Goal: Task Accomplishment & Management: Complete application form

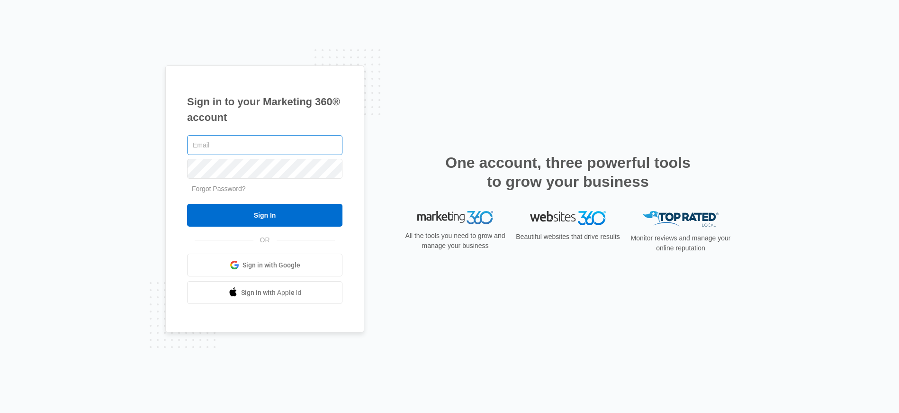
click at [214, 146] on input "text" at bounding box center [264, 145] width 155 height 20
type input "[PERSON_NAME][EMAIL_ADDRESS][PERSON_NAME][DOMAIN_NAME]"
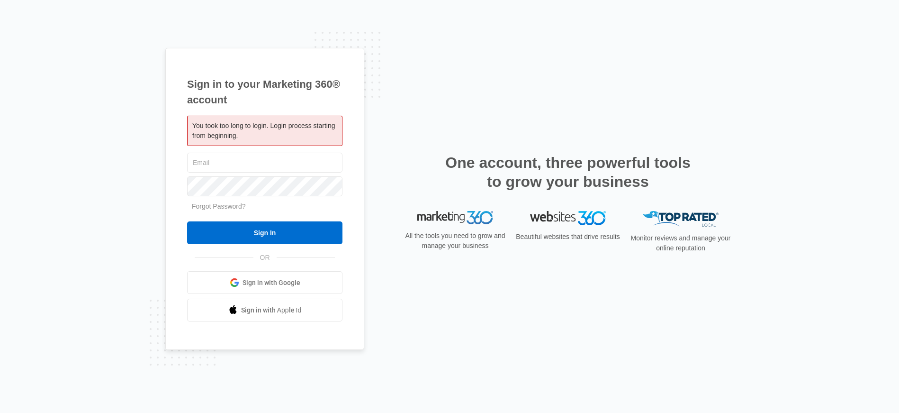
type input "[PERSON_NAME][EMAIL_ADDRESS][PERSON_NAME][DOMAIN_NAME]"
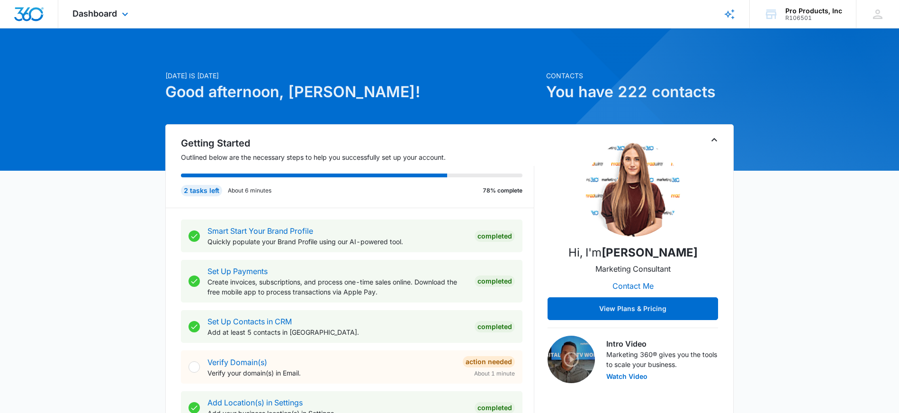
click at [117, 22] on div "Dashboard Apps Reputation Websites Forms CRM Email Social Shop Payments POS Con…" at bounding box center [101, 14] width 87 height 28
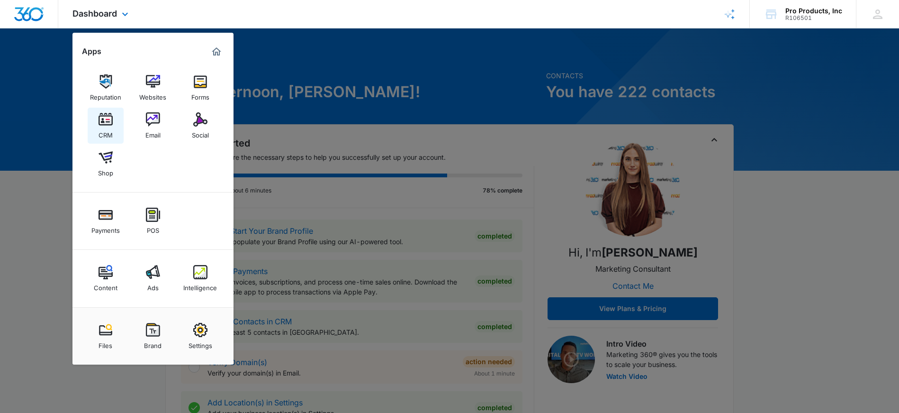
click at [110, 128] on div "CRM" at bounding box center [106, 132] width 14 height 12
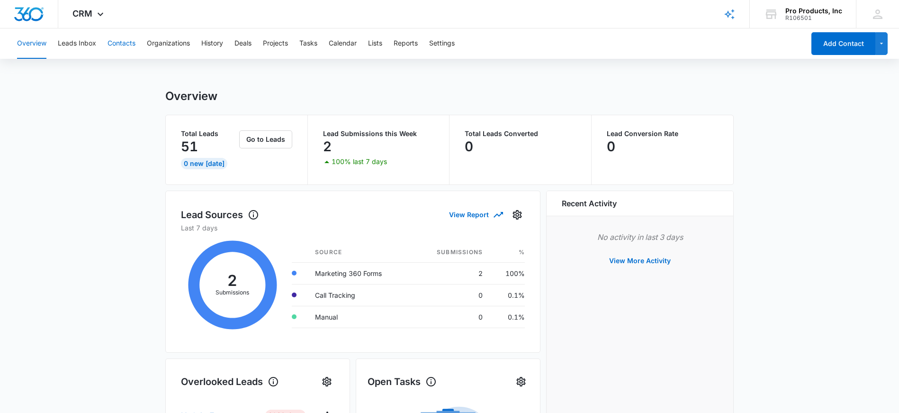
click at [109, 43] on button "Contacts" at bounding box center [122, 43] width 28 height 30
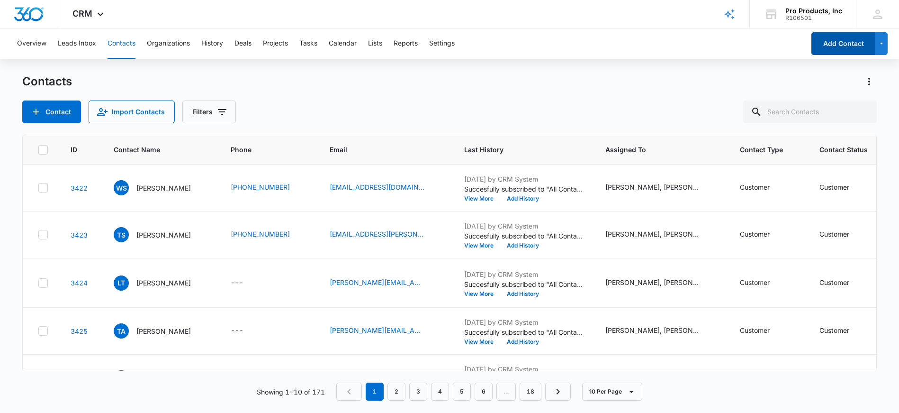
click at [837, 45] on button "Add Contact" at bounding box center [843, 43] width 64 height 23
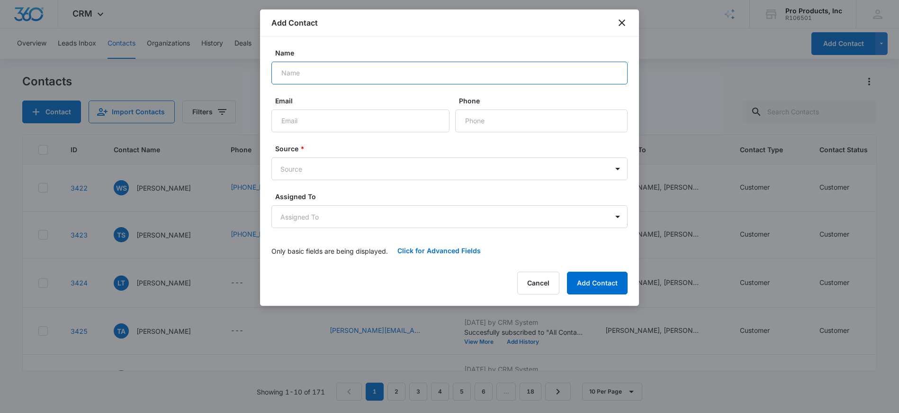
paste input "Goodell, Kaleb <Kaleb.Goodell@daikincomfort.com"
drag, startPoint x: 334, startPoint y: 73, endPoint x: 474, endPoint y: 80, distance: 139.4
click at [474, 80] on input "Goodell, Kaleb <Kaleb.Goodell@daikincomfort.com" at bounding box center [449, 73] width 356 height 23
drag, startPoint x: 450, startPoint y: 77, endPoint x: 335, endPoint y: 73, distance: 115.6
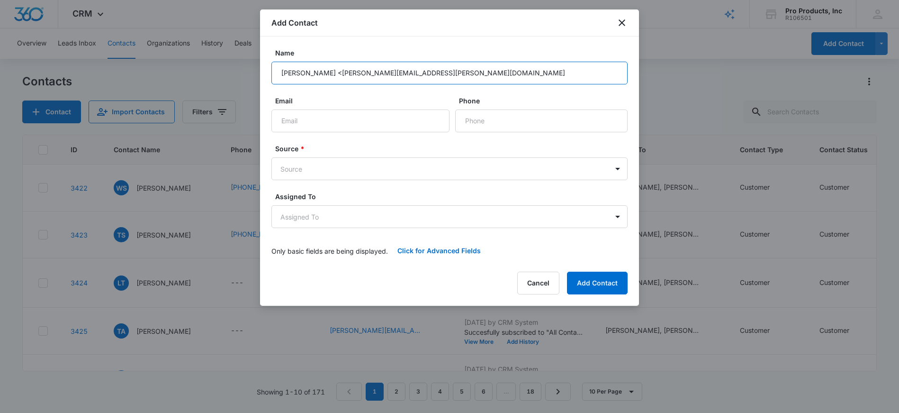
click at [334, 73] on input "Goodell, Kaleb <Kaleb.Goodell@daikincomfort.com" at bounding box center [449, 73] width 356 height 23
type input "Goodell, Kaleb"
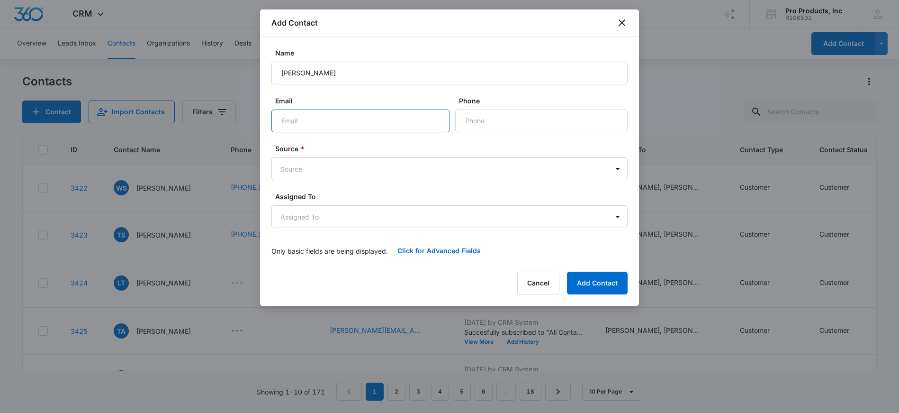
paste input "Kaleb.Goodell@daikincomfort.com"
type input "Kaleb.Goodell@daikincomfort.com"
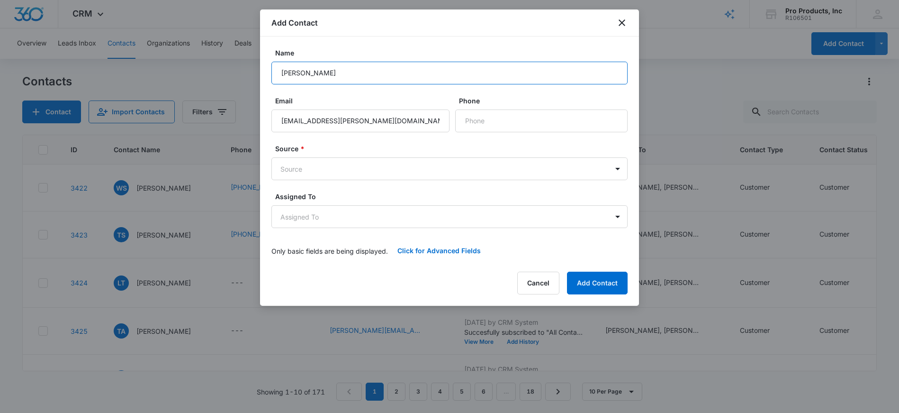
drag, startPoint x: 330, startPoint y: 76, endPoint x: 309, endPoint y: 76, distance: 20.8
click at [309, 76] on input "Goodell, Kaleb" at bounding box center [449, 73] width 356 height 23
paste input "Kaleb"
type input "Kaleb Goodell"
paste input "(936) 444-3613"
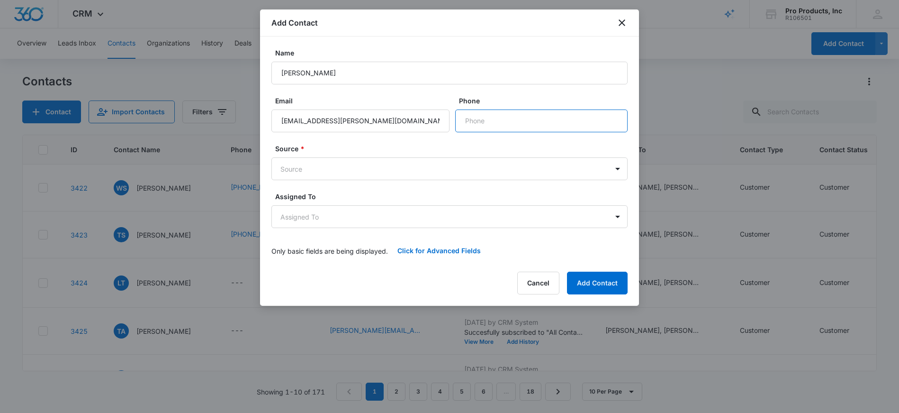
type input "(936) 444-3613"
click at [358, 171] on body "CRM Apps Reputation Websites Forms CRM Email Social Shop Payments POS Content A…" at bounding box center [449, 206] width 899 height 413
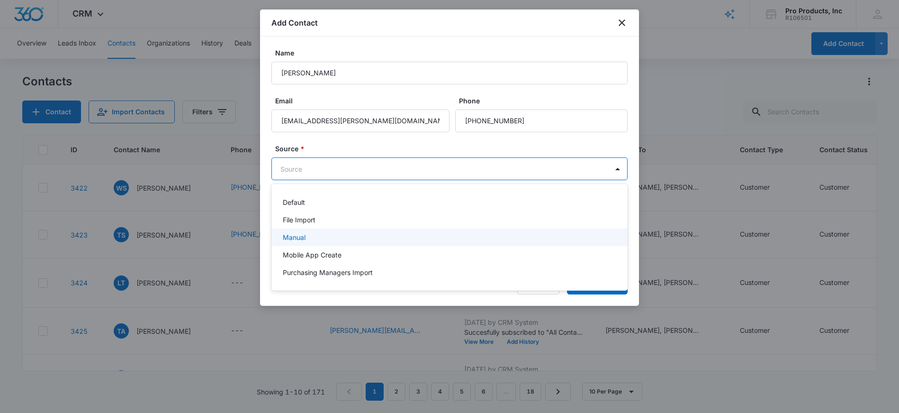
click at [303, 242] on p "Manual" at bounding box center [294, 237] width 23 height 10
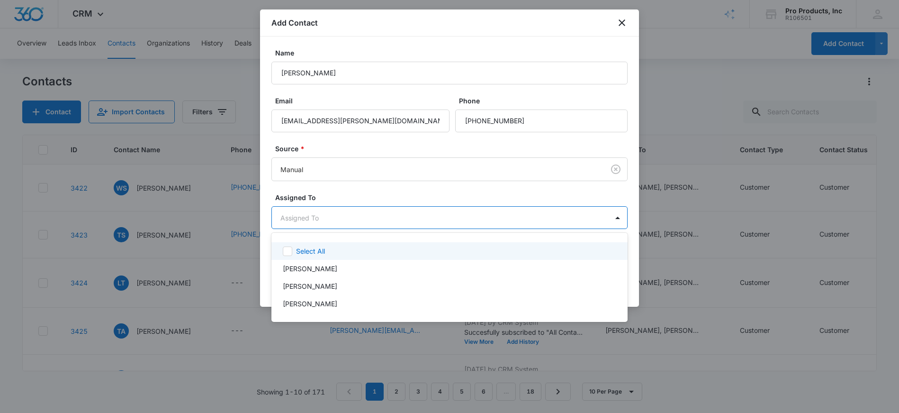
click at [327, 218] on body "CRM Apps Reputation Websites Forms CRM Email Social Shop Payments POS Content A…" at bounding box center [449, 206] width 899 height 413
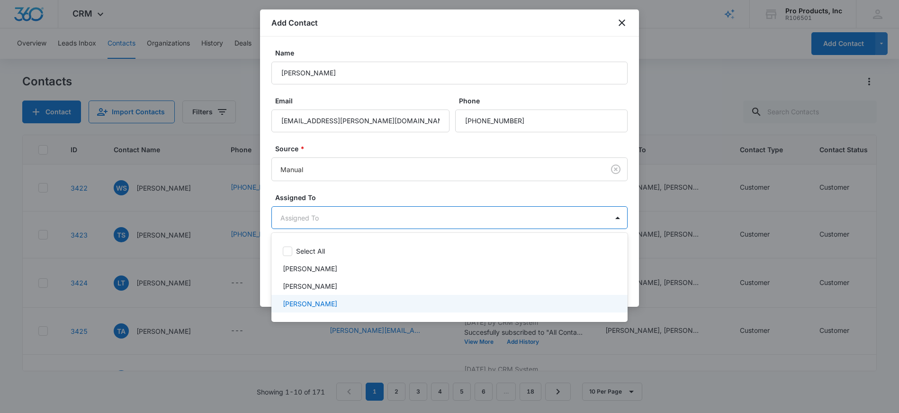
click at [316, 301] on p "Kevin Pharham" at bounding box center [310, 303] width 54 height 10
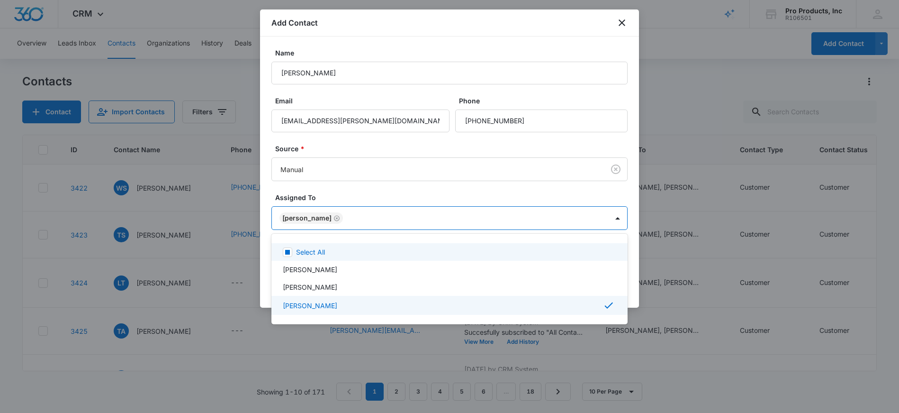
click at [459, 179] on div at bounding box center [449, 206] width 899 height 413
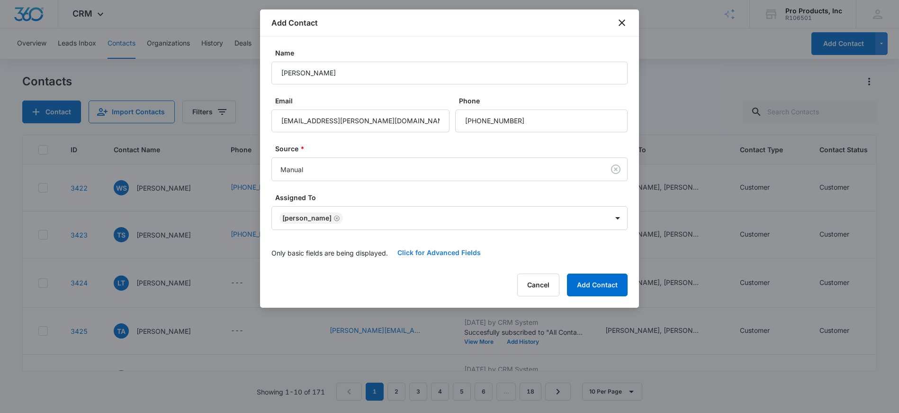
click at [416, 251] on button "Click for Advanced Fields" at bounding box center [439, 252] width 102 height 23
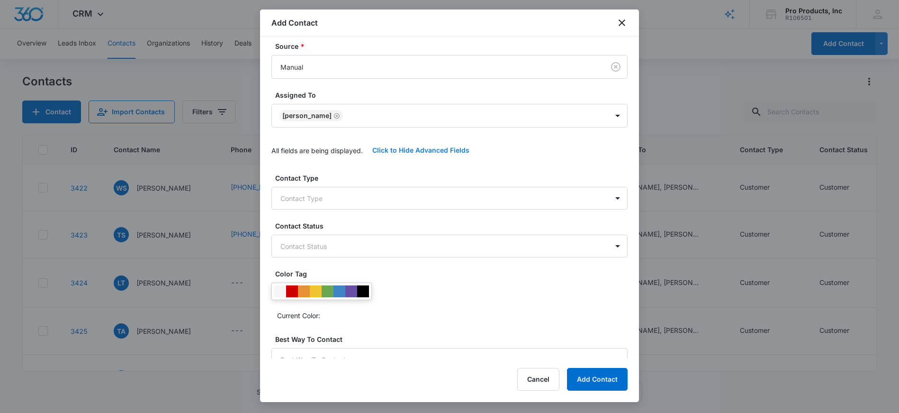
scroll to position [104, 0]
click at [439, 192] on body "CRM Apps Reputation Websites Forms CRM Email Social Shop Payments POS Content A…" at bounding box center [449, 206] width 899 height 413
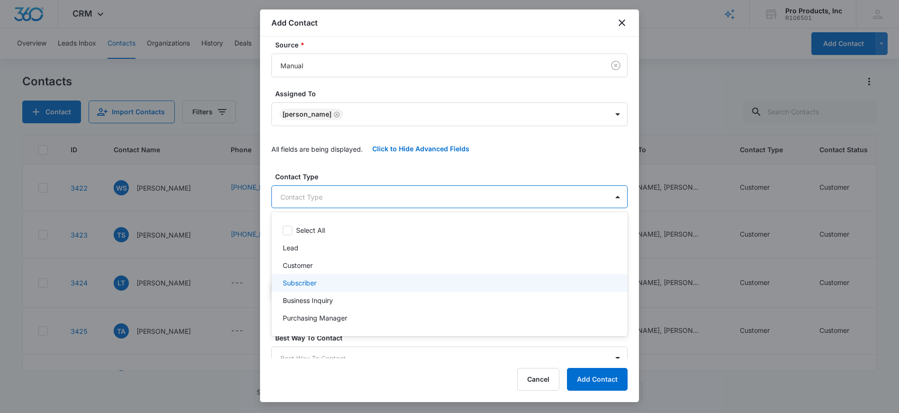
click at [312, 274] on div "Subscriber" at bounding box center [449, 283] width 356 height 18
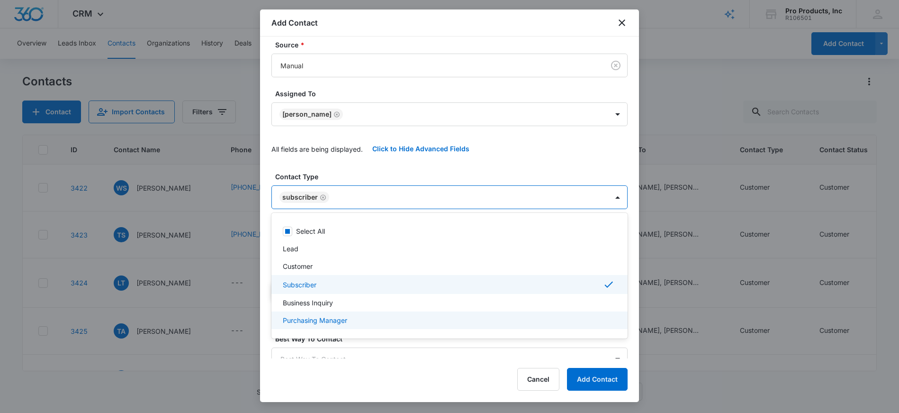
click at [386, 317] on div "Purchasing Manager" at bounding box center [449, 320] width 332 height 10
click at [322, 199] on div at bounding box center [449, 206] width 899 height 413
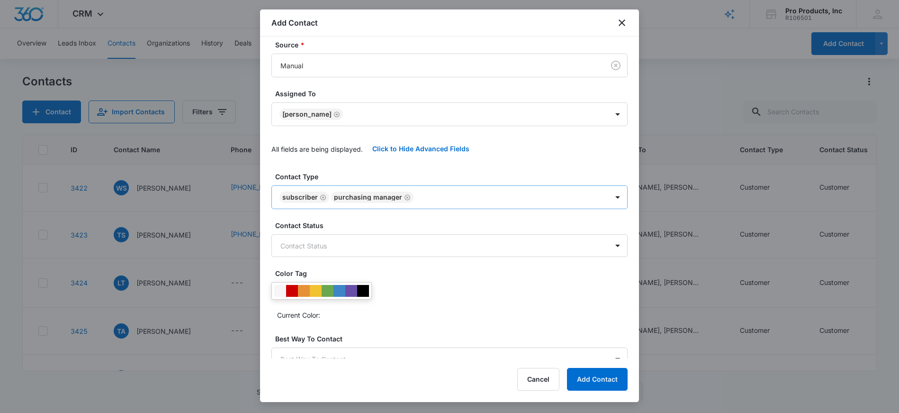
click at [321, 195] on icon "Remove Subscriber" at bounding box center [323, 197] width 6 height 6
click at [318, 245] on body "CRM Apps Reputation Websites Forms CRM Email Social Shop Payments POS Content A…" at bounding box center [449, 206] width 899 height 413
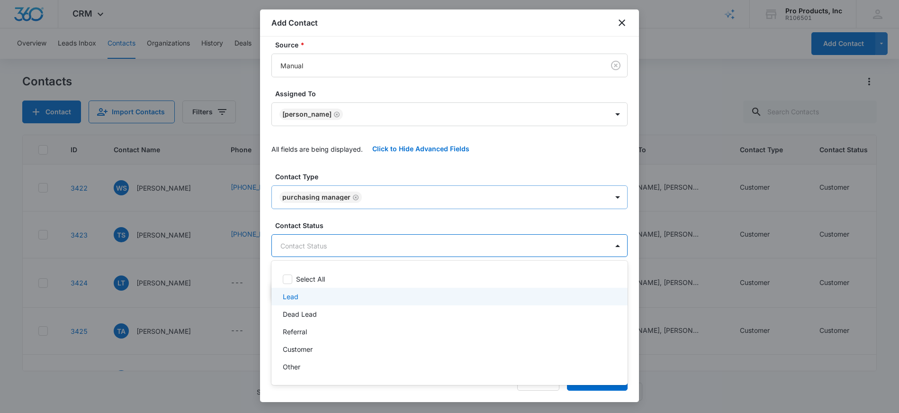
click at [312, 295] on div "Lead" at bounding box center [449, 296] width 332 height 10
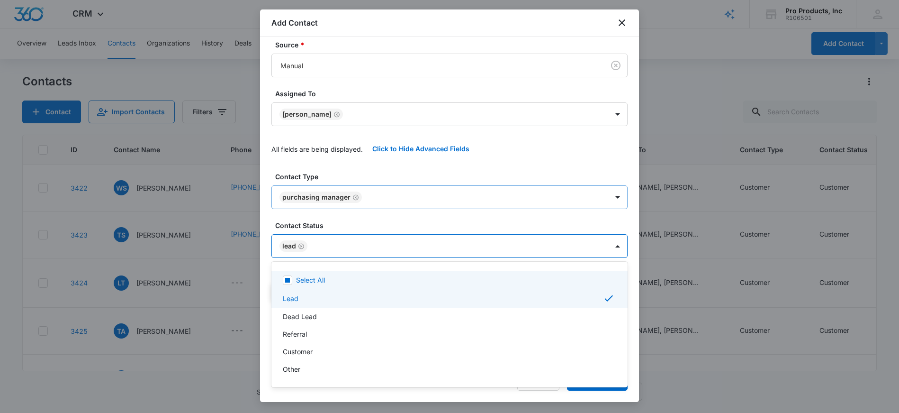
click at [356, 222] on div at bounding box center [449, 206] width 899 height 413
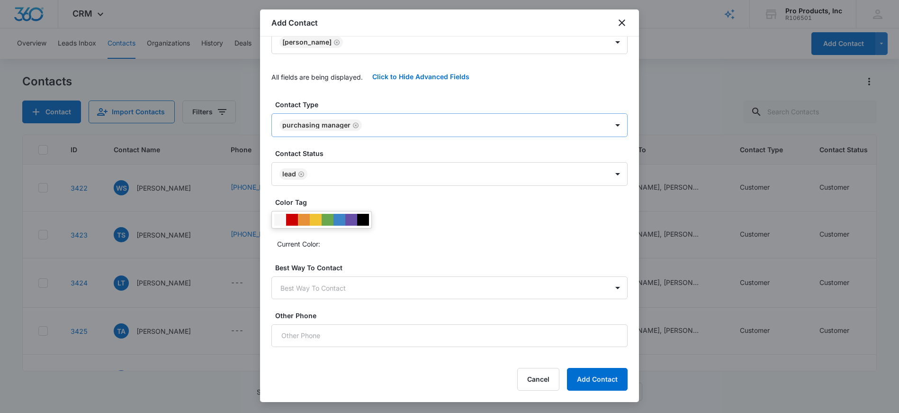
scroll to position [176, 0]
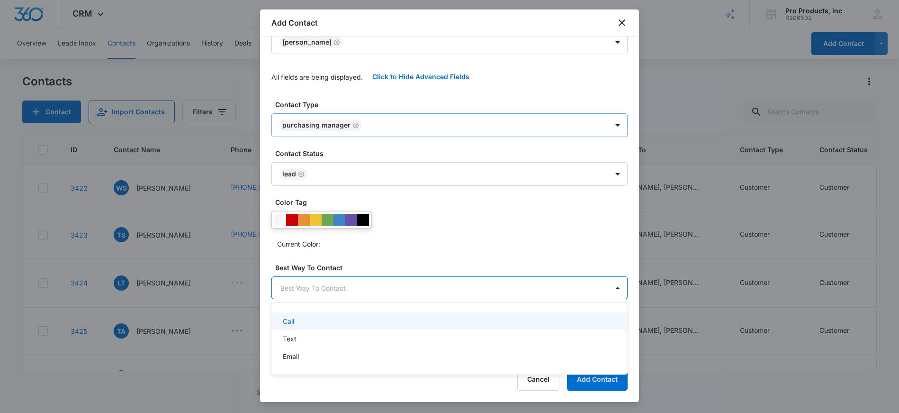
click at [378, 292] on body "CRM Apps Reputation Websites Forms CRM Email Social Shop Payments POS Content A…" at bounding box center [449, 206] width 899 height 413
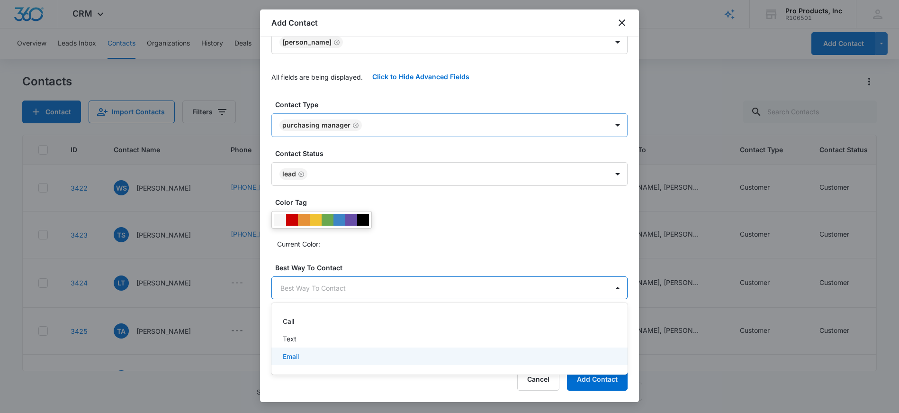
click at [315, 356] on div "Email" at bounding box center [449, 356] width 332 height 10
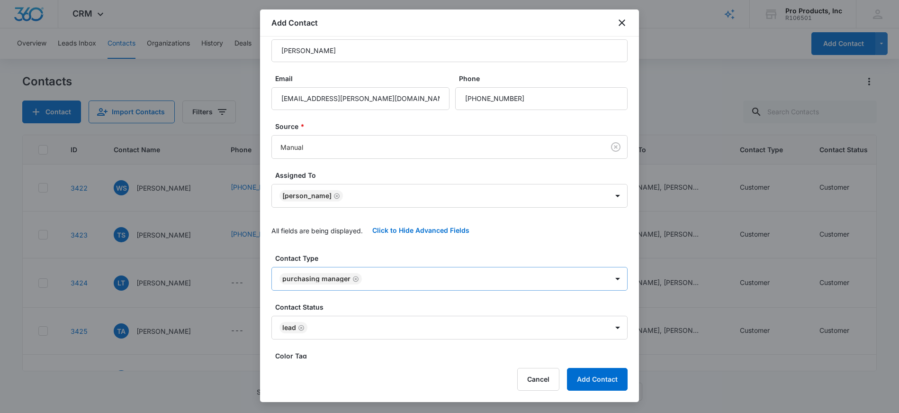
scroll to position [16, 0]
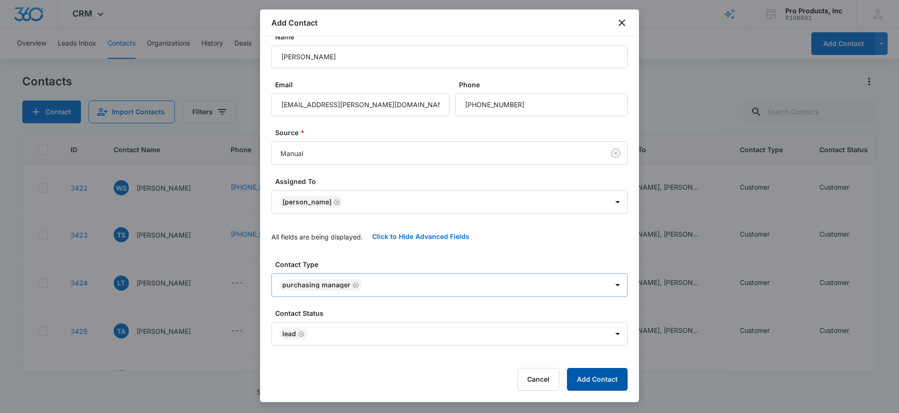
click at [588, 381] on button "Add Contact" at bounding box center [597, 379] width 61 height 23
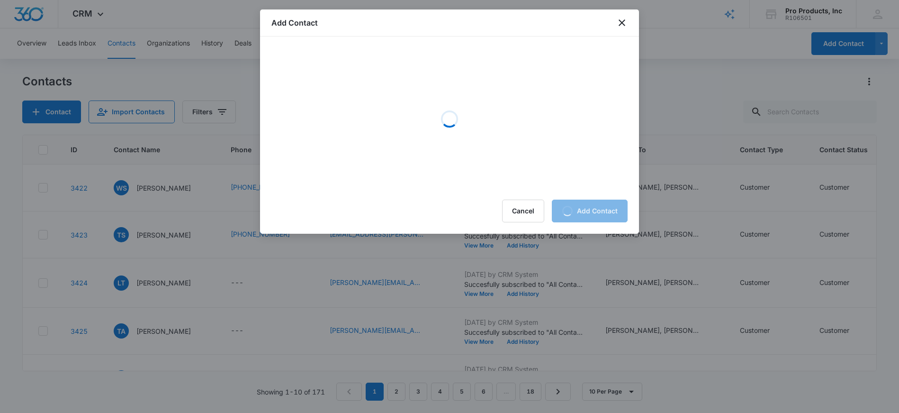
scroll to position [0, 0]
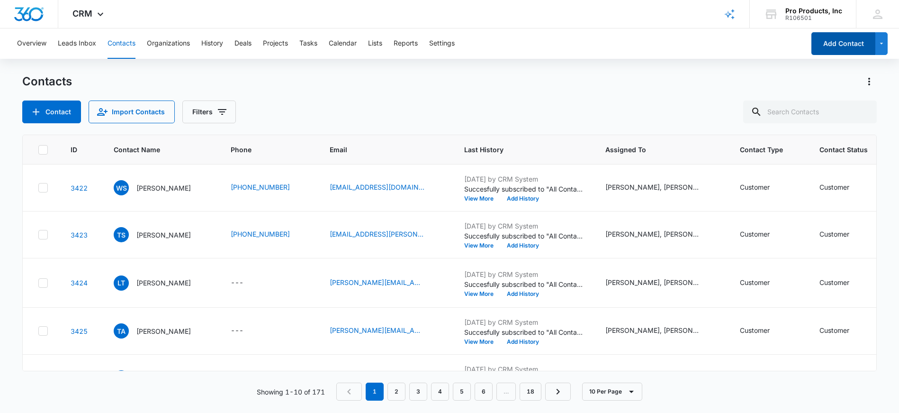
click at [853, 51] on button "Add Contact" at bounding box center [843, 43] width 64 height 23
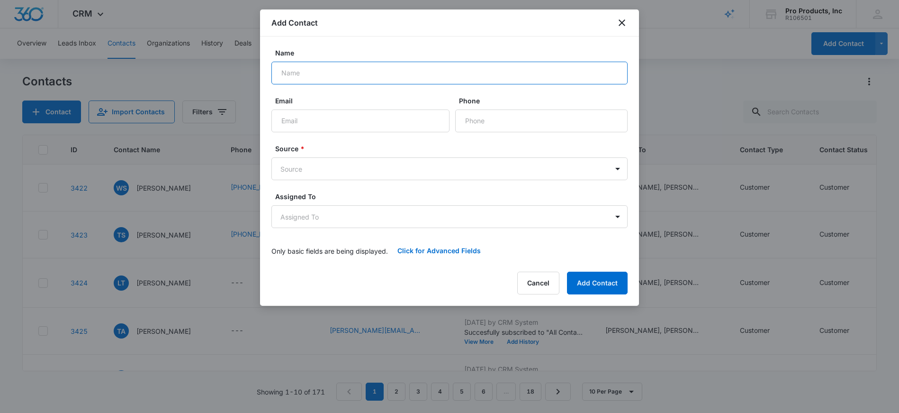
paste input "936-444-3613"
type input "9"
click at [393, 75] on input "Name" at bounding box center [449, 73] width 356 height 23
paste input "Cornillaud, Christian <Christian.Cornillaud@daikincomfort.com"
drag, startPoint x: 353, startPoint y: 74, endPoint x: 496, endPoint y: 81, distance: 143.7
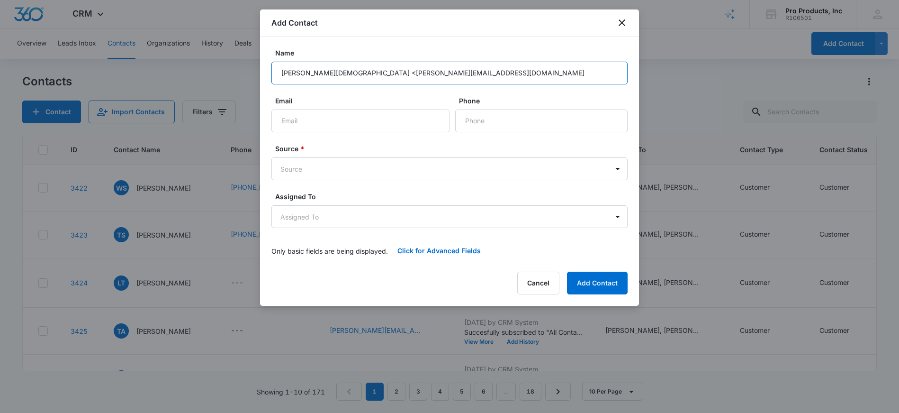
click at [496, 81] on input "Cornillaud, Christian <Christian.Cornillaud@daikincomfort.com" at bounding box center [449, 73] width 356 height 23
type input "Cornillaud, Christian <"
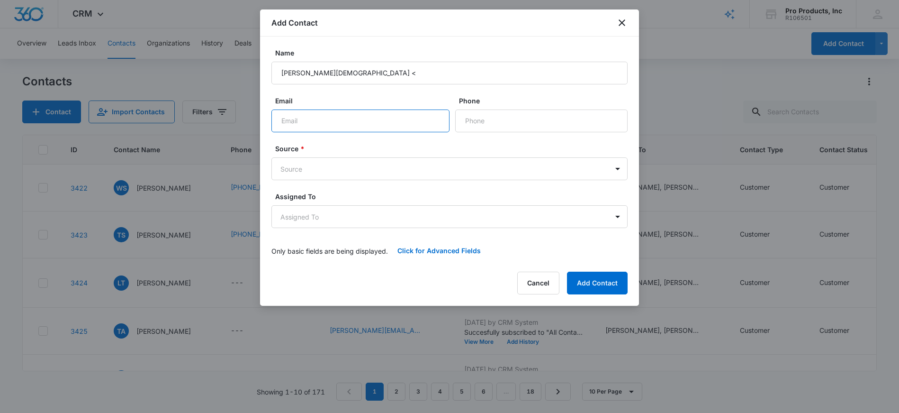
paste input "Christian.Cornillaud@daikincomfort.com"
type input "Christian.Cornillaud@daikincomfort.com"
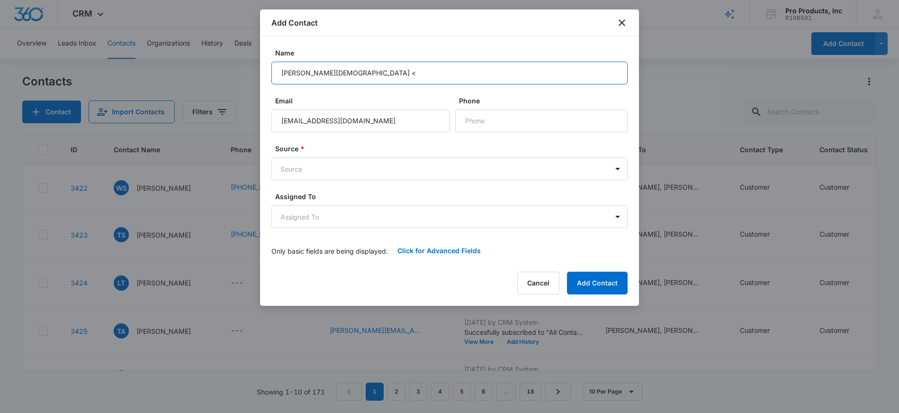
click at [352, 73] on input "Cornillaud, Christian <" at bounding box center [449, 73] width 356 height 23
click at [276, 76] on input "Cornillaud" at bounding box center [449, 73] width 356 height 23
paste input "Christian"
type input "Christian Cornillaud"
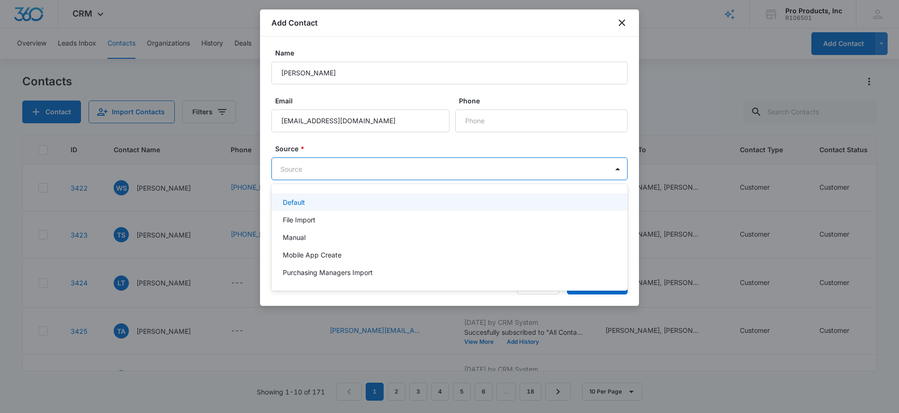
click at [435, 176] on body "CRM Apps Reputation Websites Forms CRM Email Social Shop Payments POS Content A…" at bounding box center [449, 206] width 899 height 413
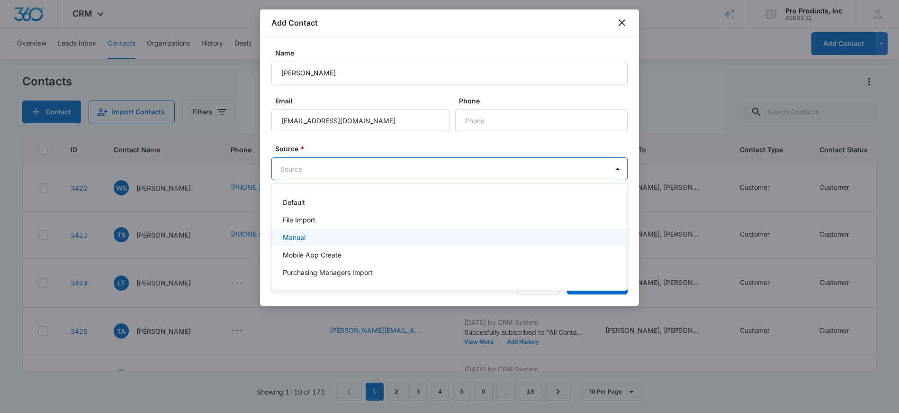
click at [372, 235] on div "Manual" at bounding box center [449, 237] width 332 height 10
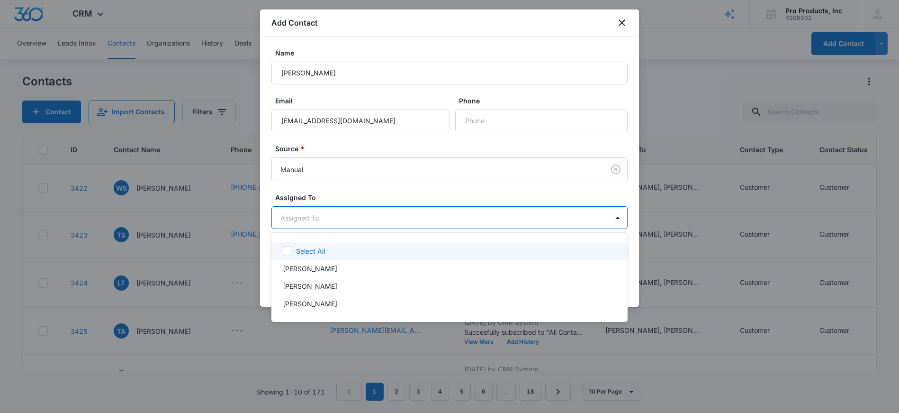
click at [373, 221] on body "CRM Apps Reputation Websites Forms CRM Email Social Shop Payments POS Content A…" at bounding box center [449, 206] width 899 height 413
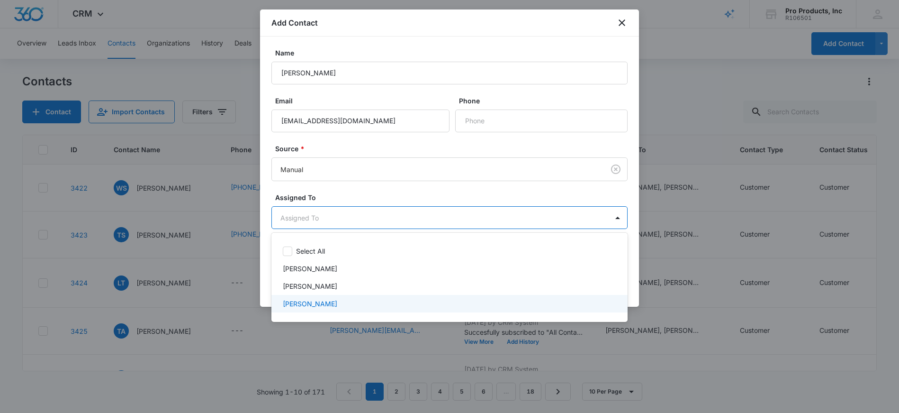
click at [315, 307] on p "Kevin Pharham" at bounding box center [310, 303] width 54 height 10
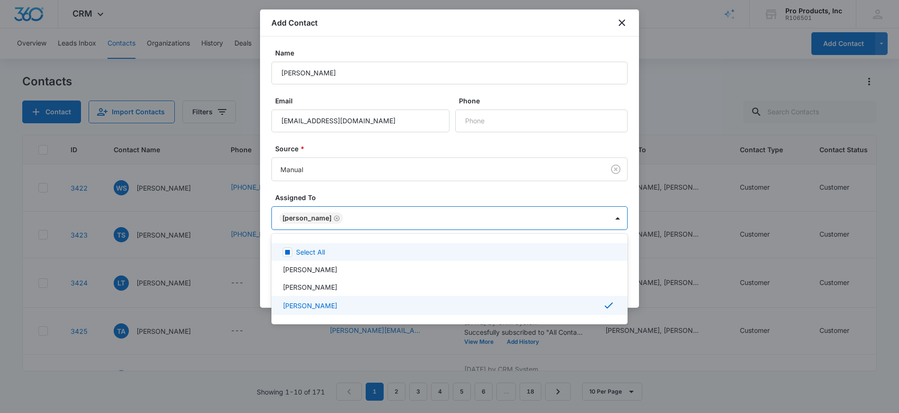
click at [379, 200] on div at bounding box center [449, 206] width 899 height 413
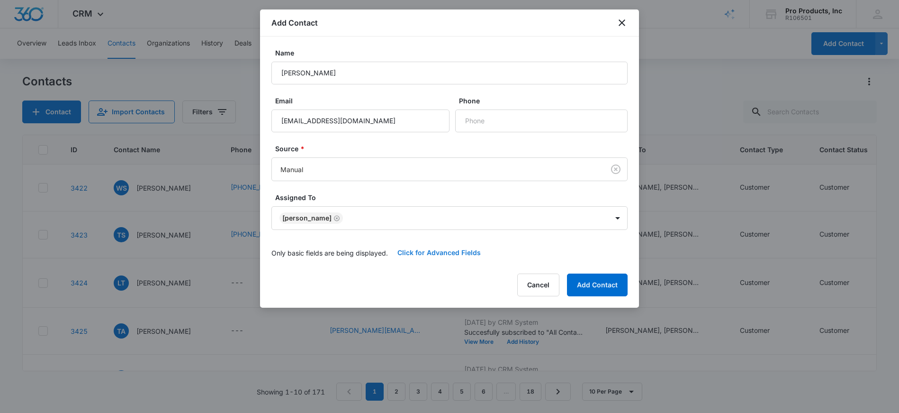
click at [467, 254] on button "Click for Advanced Fields" at bounding box center [439, 252] width 102 height 23
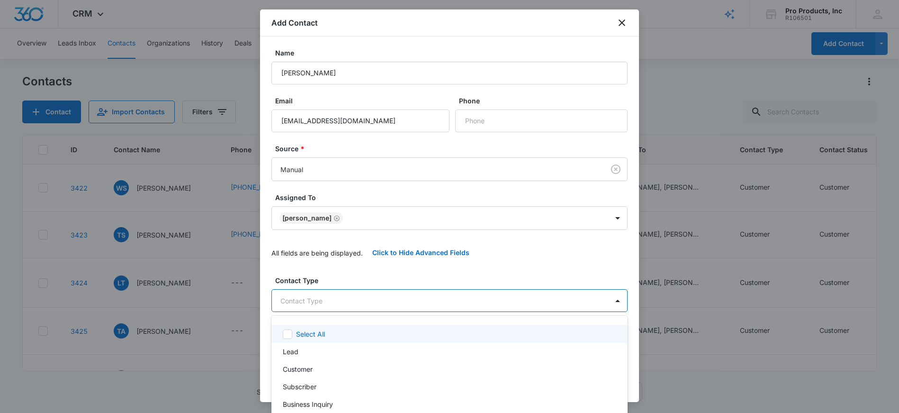
click at [432, 306] on body "CRM Apps Reputation Websites Forms CRM Email Social Shop Payments POS Content A…" at bounding box center [449, 206] width 899 height 413
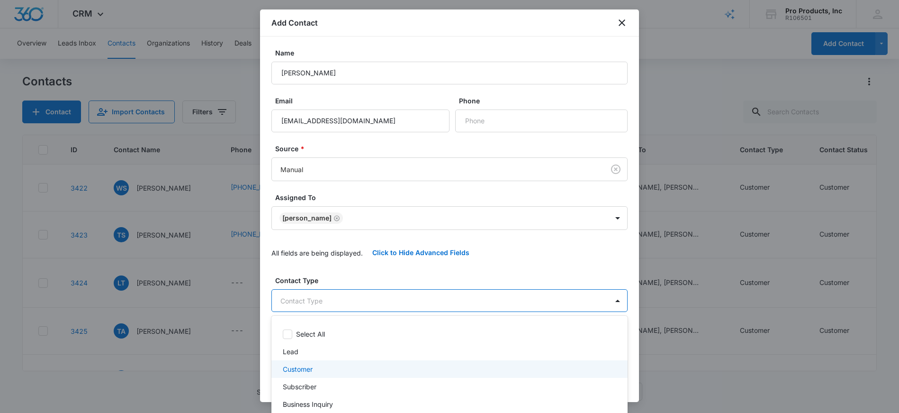
click at [325, 370] on div "Customer" at bounding box center [449, 369] width 332 height 10
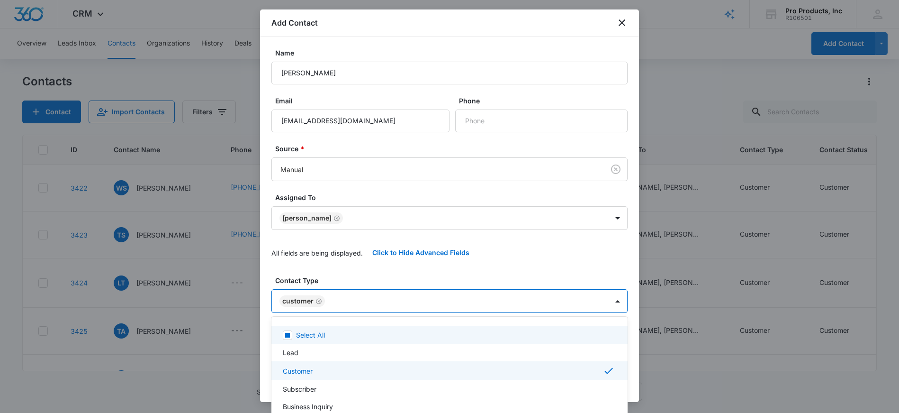
click at [429, 227] on div at bounding box center [449, 206] width 899 height 413
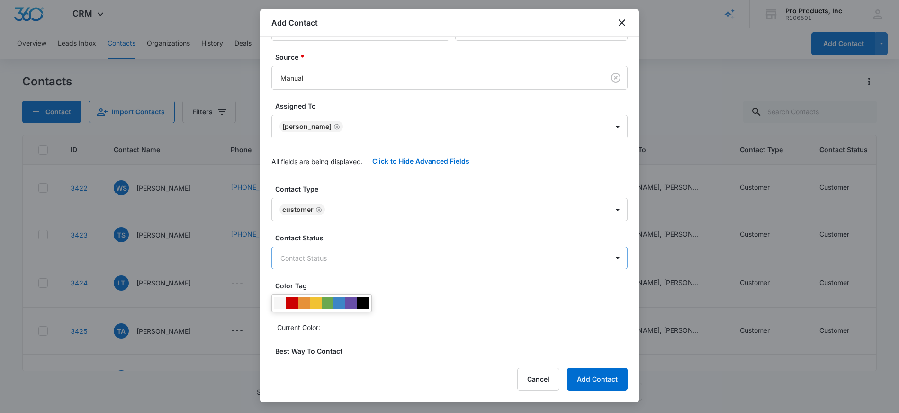
scroll to position [92, 0]
click at [424, 255] on body "CRM Apps Reputation Websites Forms CRM Email Social Shop Payments POS Content A…" at bounding box center [449, 206] width 899 height 413
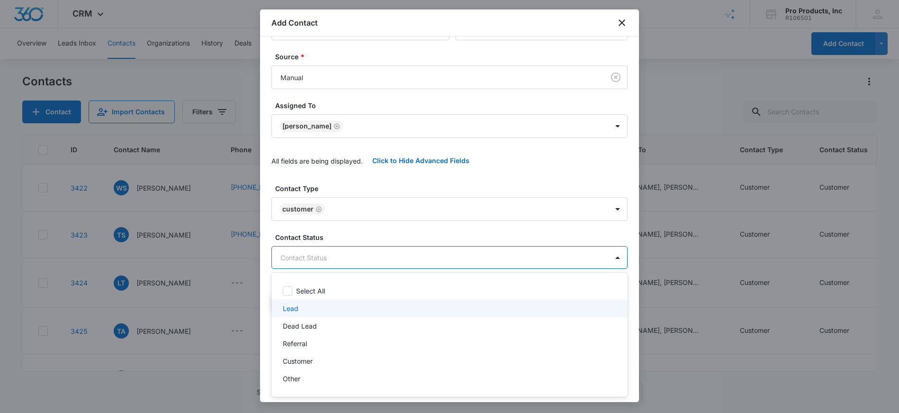
click at [362, 310] on div "Lead" at bounding box center [449, 308] width 332 height 10
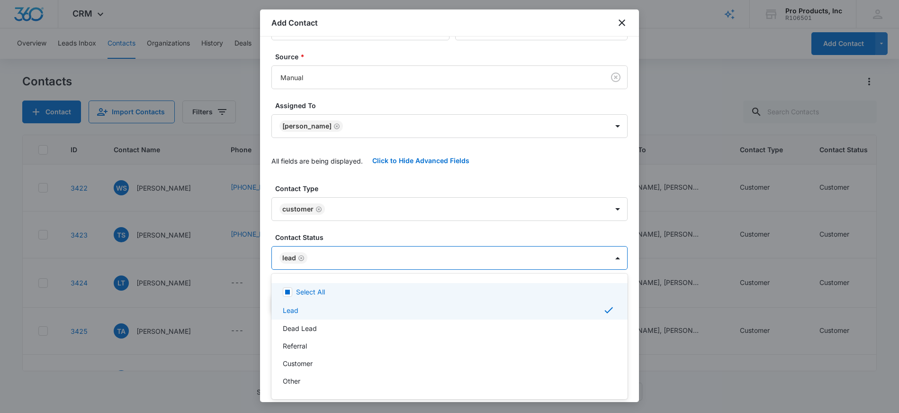
click at [383, 233] on div at bounding box center [449, 206] width 899 height 413
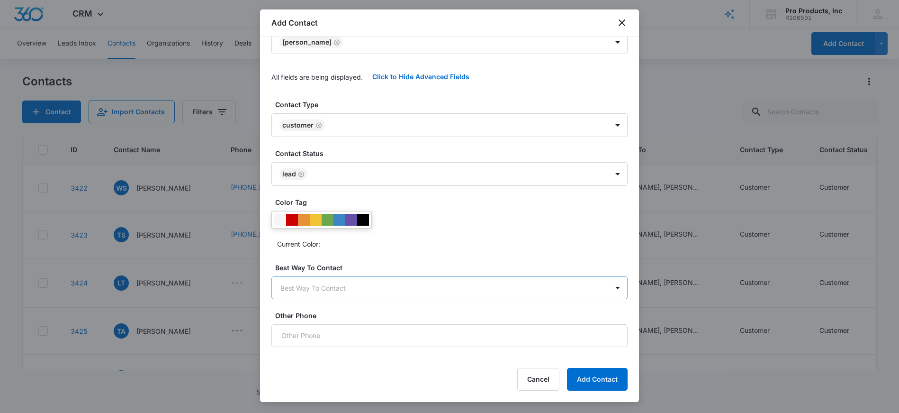
scroll to position [176, 0]
click at [401, 286] on body "CRM Apps Reputation Websites Forms CRM Email Social Shop Payments POS Content A…" at bounding box center [449, 206] width 899 height 413
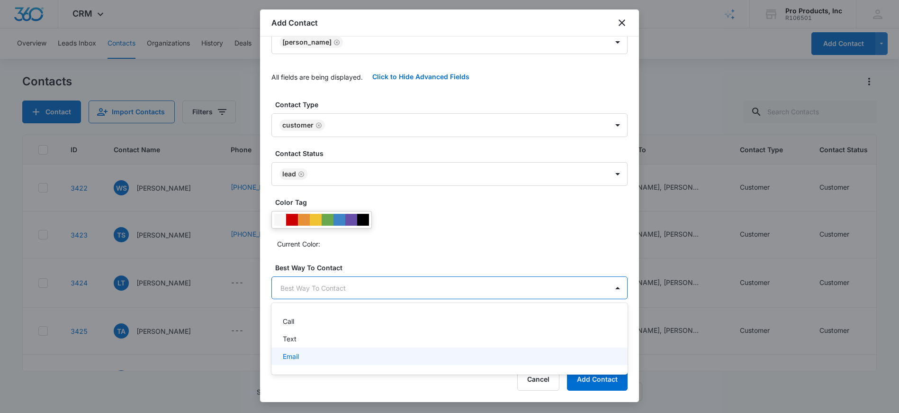
click at [352, 358] on div "Email" at bounding box center [449, 356] width 332 height 10
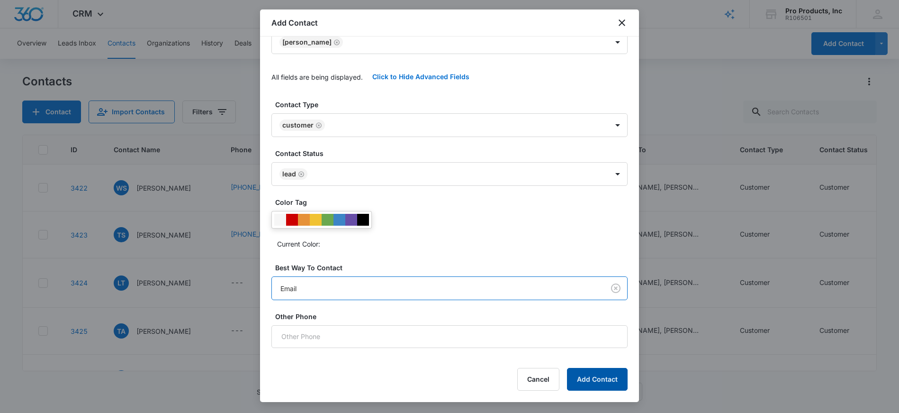
click at [588, 387] on button "Add Contact" at bounding box center [597, 379] width 61 height 23
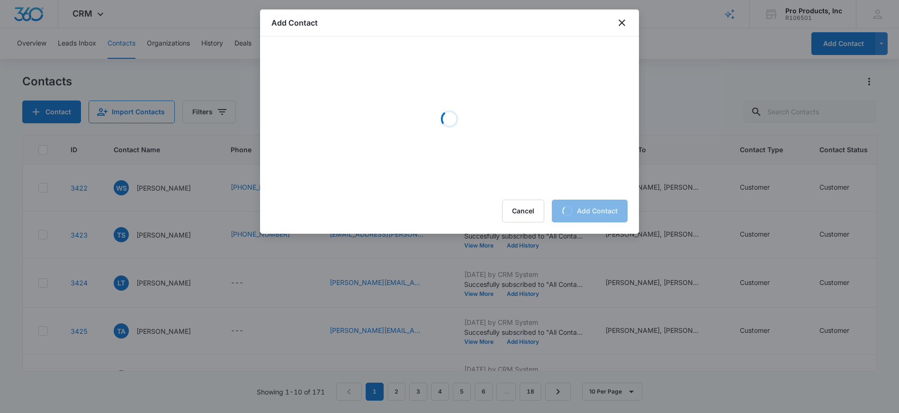
scroll to position [0, 0]
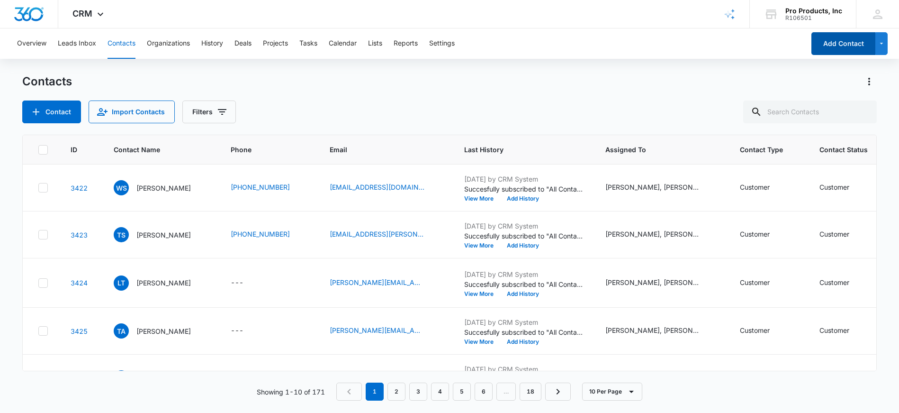
click at [823, 47] on button "Add Contact" at bounding box center [843, 43] width 64 height 23
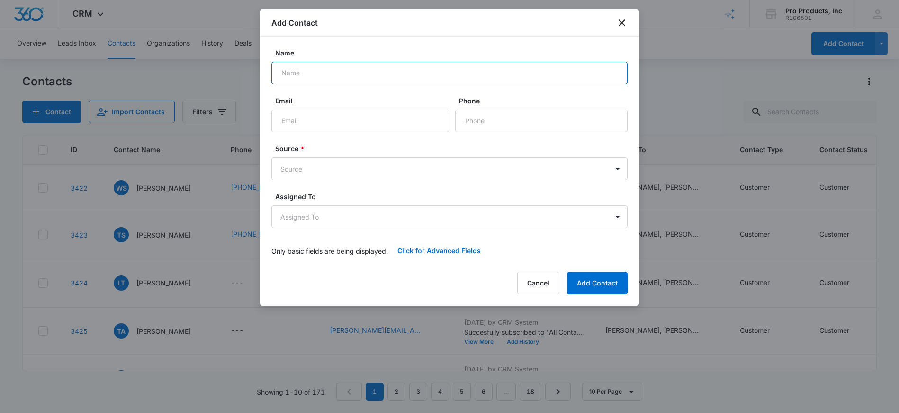
paste input "Gutierrez, Rigoberto <Rigoberto.Gutierrez@daikincomfort.com"
drag, startPoint x: 350, startPoint y: 74, endPoint x: 504, endPoint y: 73, distance: 154.9
click at [504, 72] on input "Gutierrez, Rigoberto <Rigoberto.Gutierrez@daikincomfort.com" at bounding box center [449, 73] width 356 height 23
type input "Gutierrez, Rigoberto <"
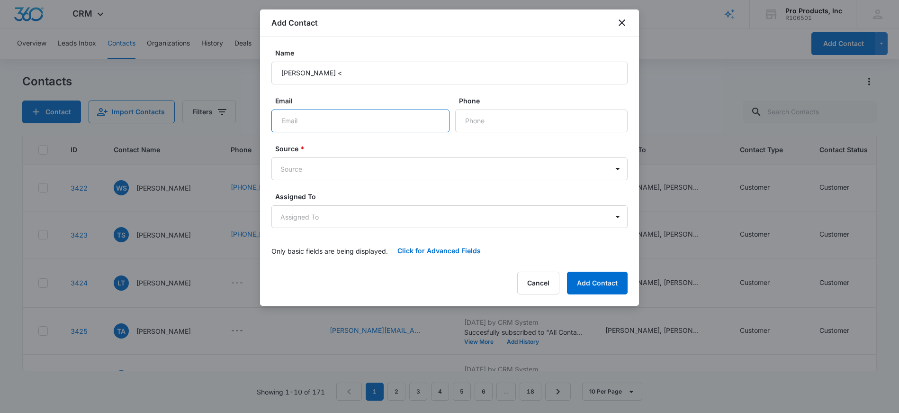
paste input "Rigoberto.Gutierrez@daikincomfort.com"
type input "Rigoberto.Gutierrez@daikincomfort.com"
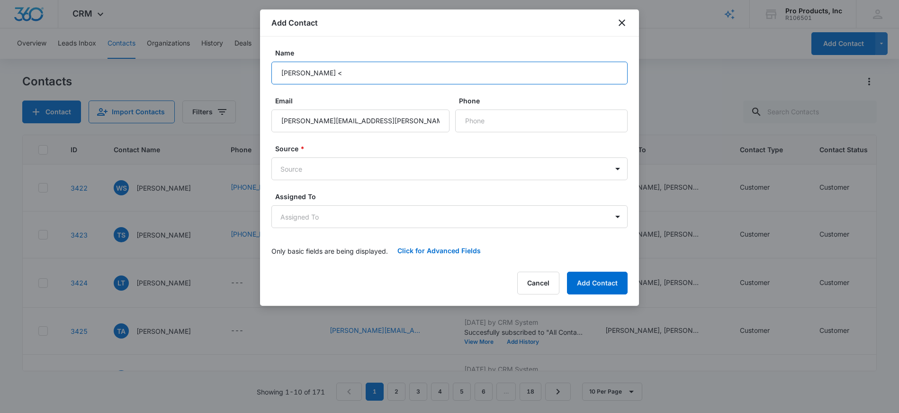
click at [360, 76] on input "Gutierrez, Rigoberto <" at bounding box center [449, 73] width 356 height 23
paste input "Rigoberto"
type input "Rigoberto Gutierrez"
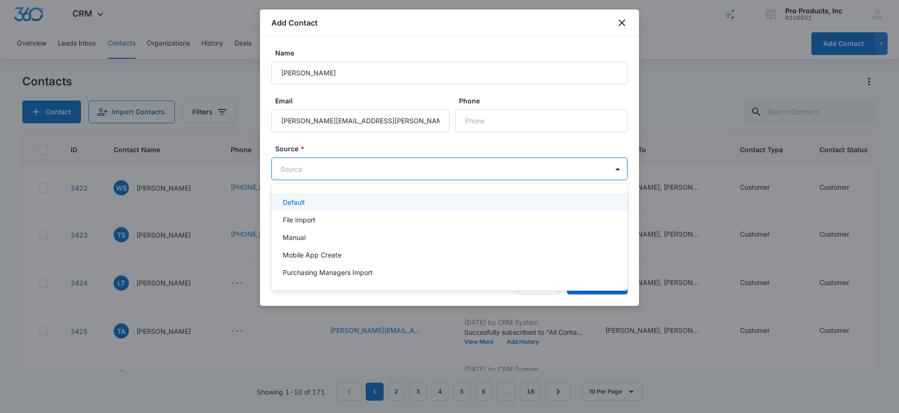
click at [457, 171] on body "CRM Apps Reputation Websites Forms CRM Email Social Shop Payments POS Content A…" at bounding box center [449, 206] width 899 height 413
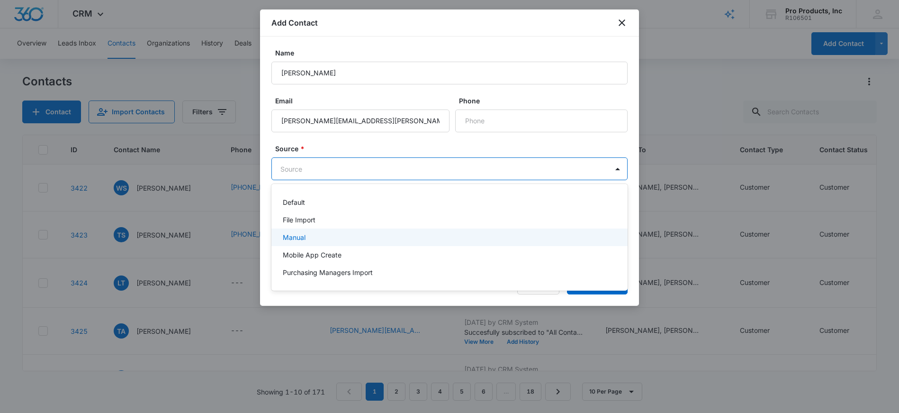
click at [375, 238] on div "Manual" at bounding box center [449, 237] width 332 height 10
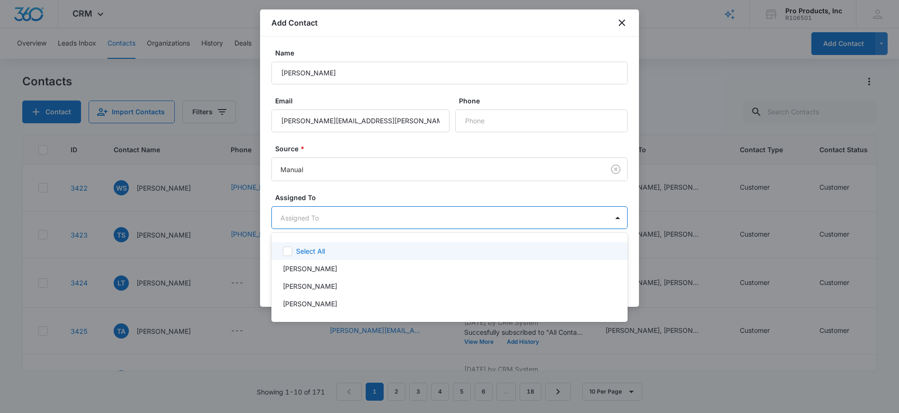
click at [373, 224] on body "CRM Apps Reputation Websites Forms CRM Email Social Shop Payments POS Content A…" at bounding box center [449, 206] width 899 height 413
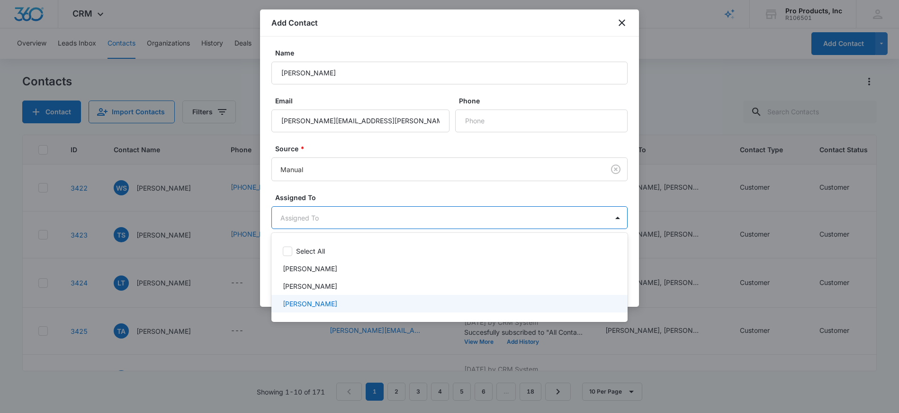
click at [335, 303] on div "Kevin Pharham" at bounding box center [449, 303] width 332 height 10
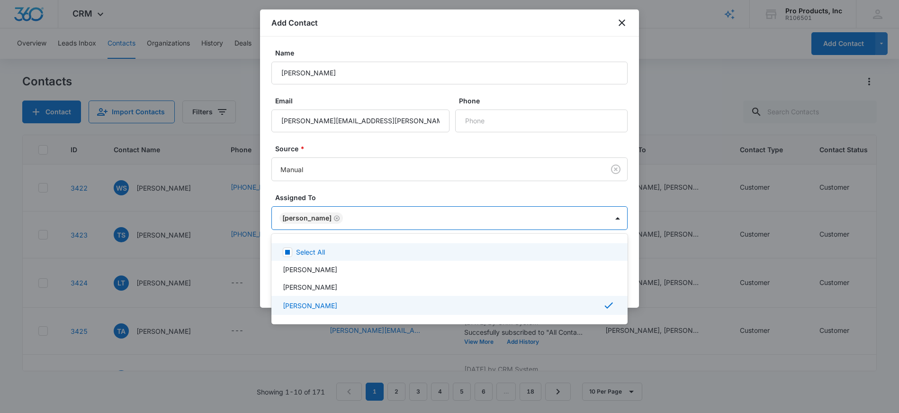
click at [443, 187] on div at bounding box center [449, 206] width 899 height 413
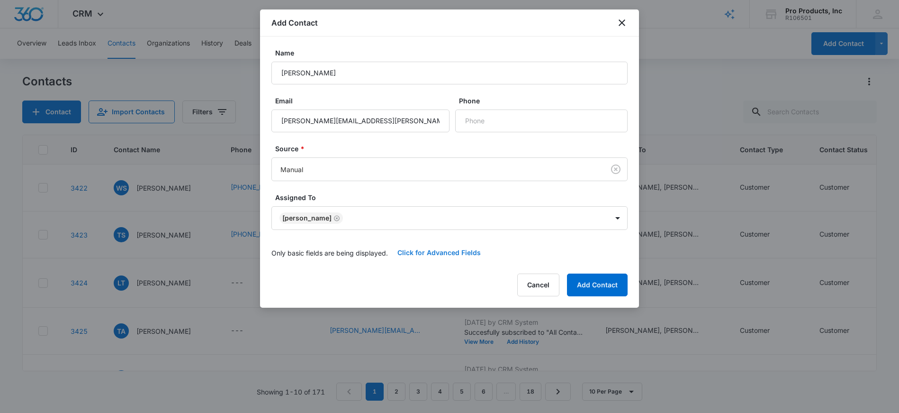
click at [431, 253] on button "Click for Advanced Fields" at bounding box center [439, 252] width 102 height 23
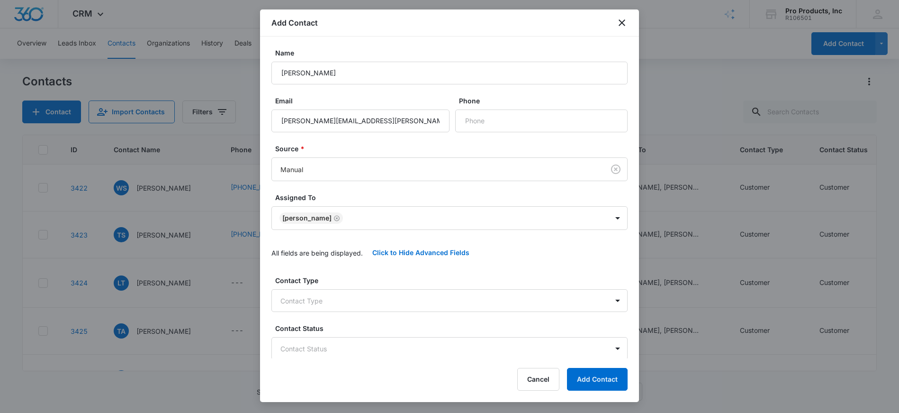
click at [398, 288] on div "Contact Type Contact Type" at bounding box center [449, 293] width 356 height 36
click at [395, 303] on body "CRM Apps Reputation Websites Forms CRM Email Social Shop Payments POS Content A…" at bounding box center [449, 206] width 899 height 413
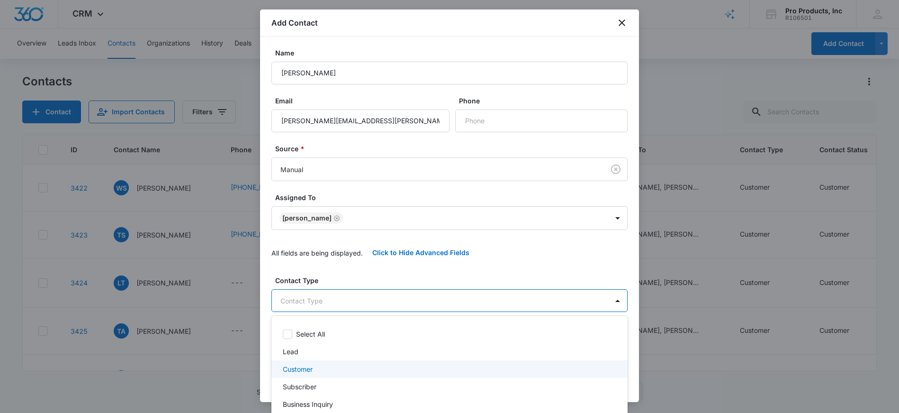
click at [340, 367] on div "Customer" at bounding box center [449, 369] width 332 height 10
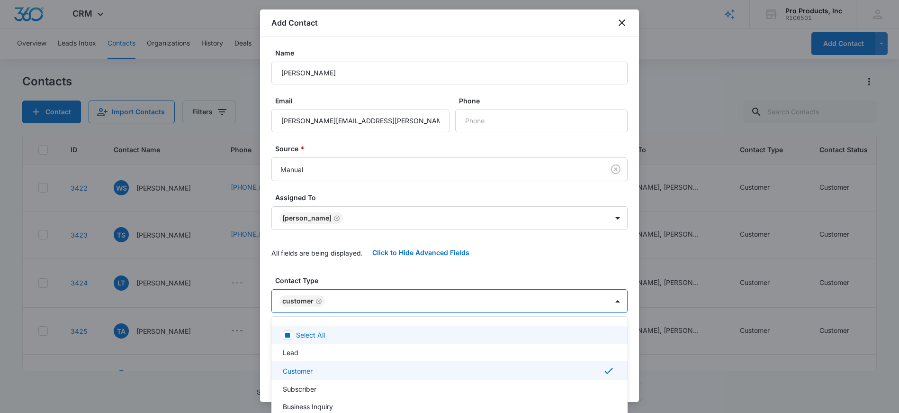
click at [367, 260] on div at bounding box center [449, 206] width 899 height 413
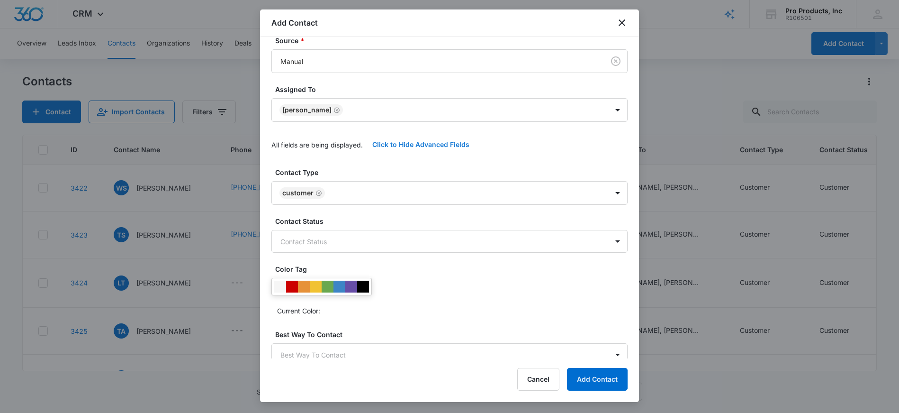
scroll to position [117, 0]
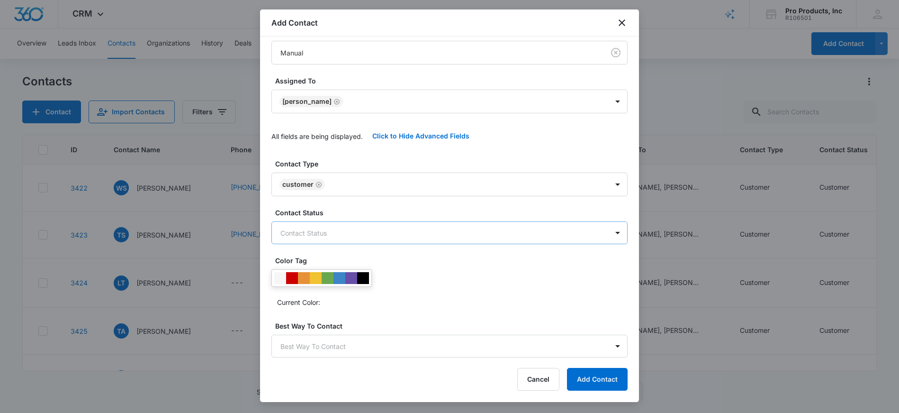
click at [371, 232] on body "CRM Apps Reputation Websites Forms CRM Email Social Shop Payments POS Content A…" at bounding box center [449, 206] width 899 height 413
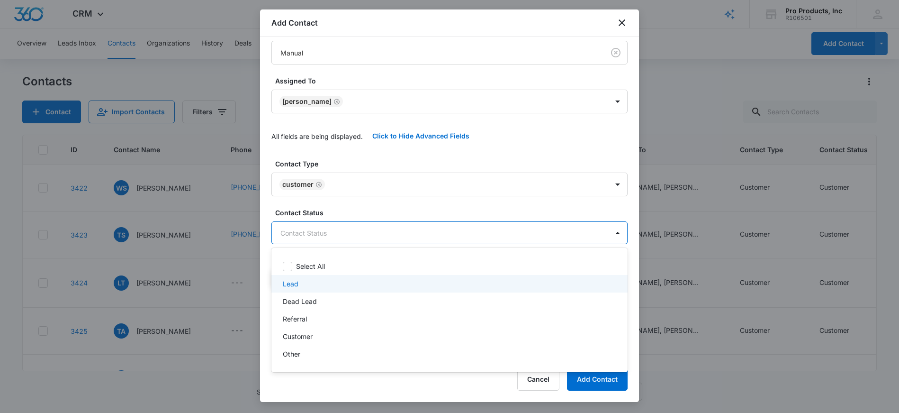
click at [339, 289] on div "Lead" at bounding box center [449, 284] width 356 height 18
click at [381, 199] on div at bounding box center [449, 206] width 899 height 413
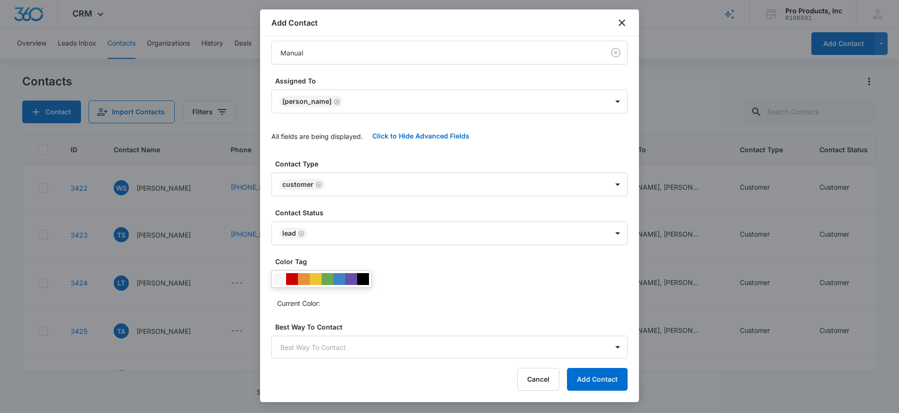
scroll to position [142, 0]
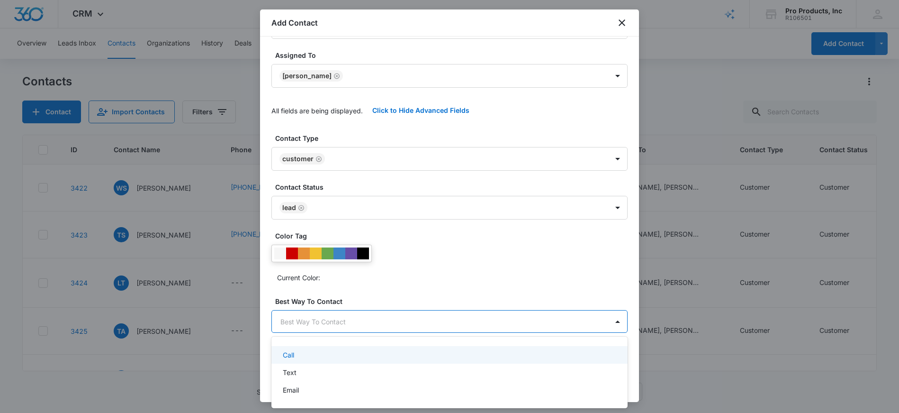
click at [399, 325] on body "CRM Apps Reputation Websites Forms CRM Email Social Shop Payments POS Content A…" at bounding box center [449, 206] width 899 height 413
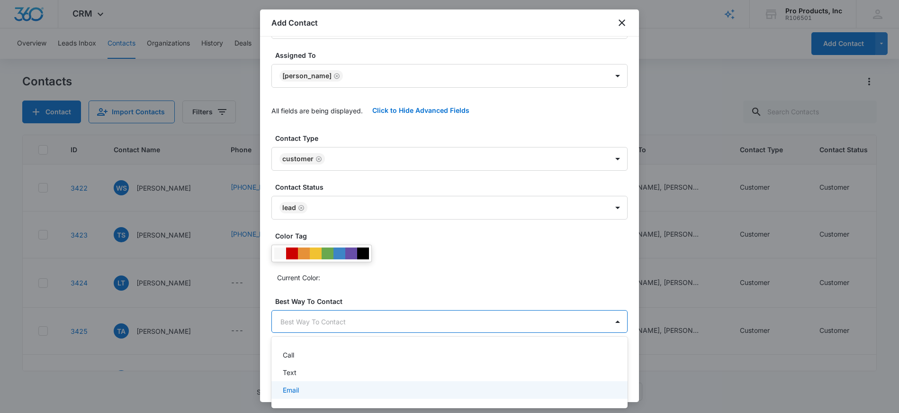
click at [357, 394] on div "Email" at bounding box center [449, 390] width 332 height 10
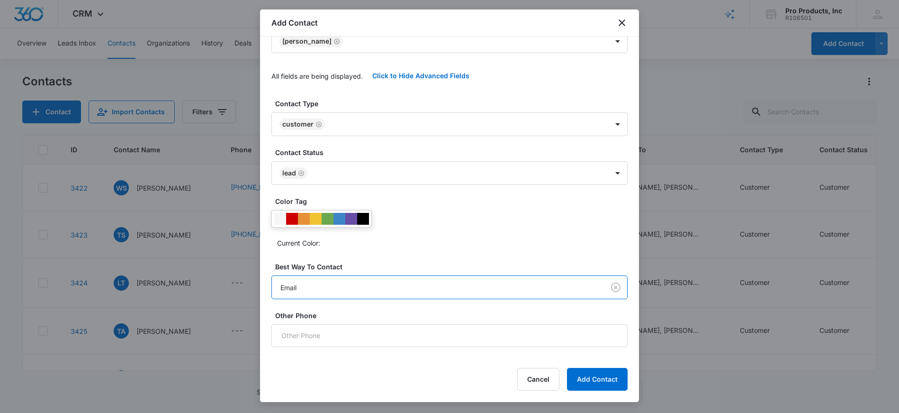
scroll to position [177, 0]
click at [586, 384] on button "Add Contact" at bounding box center [597, 379] width 61 height 23
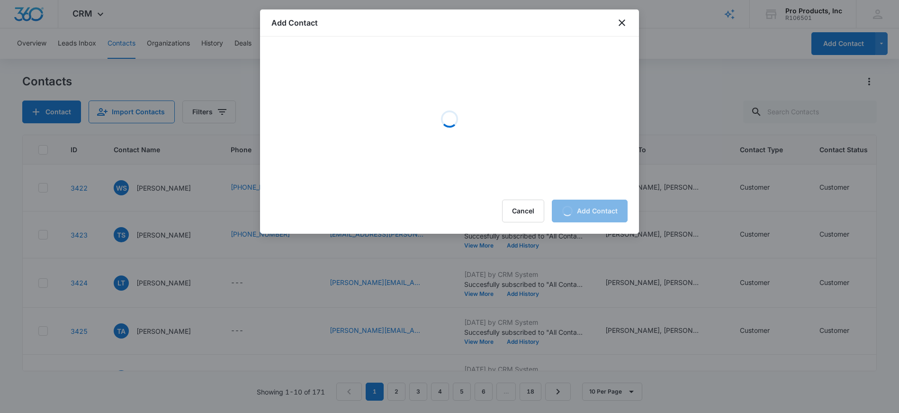
scroll to position [0, 0]
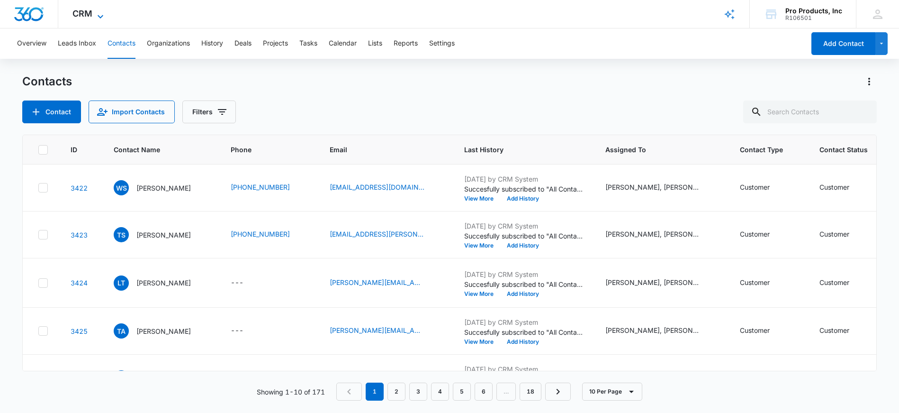
click at [88, 12] on span "CRM" at bounding box center [82, 14] width 20 height 10
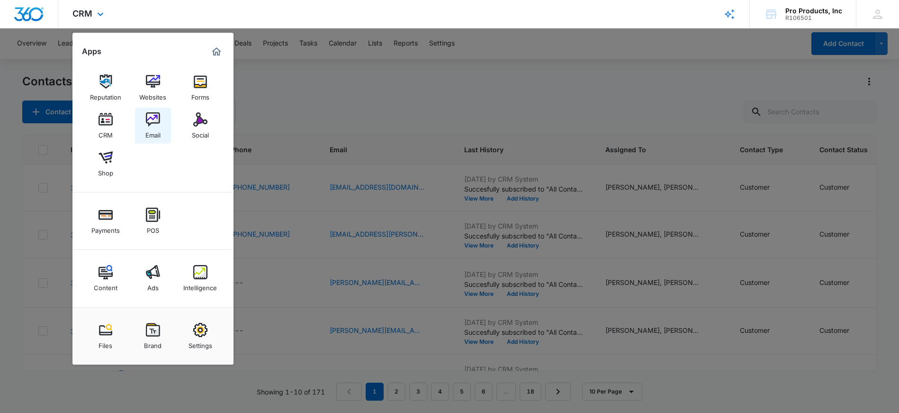
click at [140, 125] on link "Email" at bounding box center [153, 126] width 36 height 36
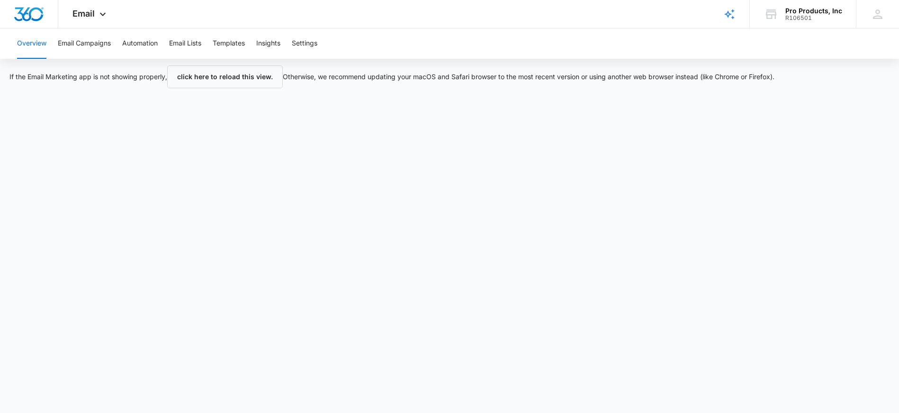
scroll to position [9, 0]
